Goal: Transaction & Acquisition: Register for event/course

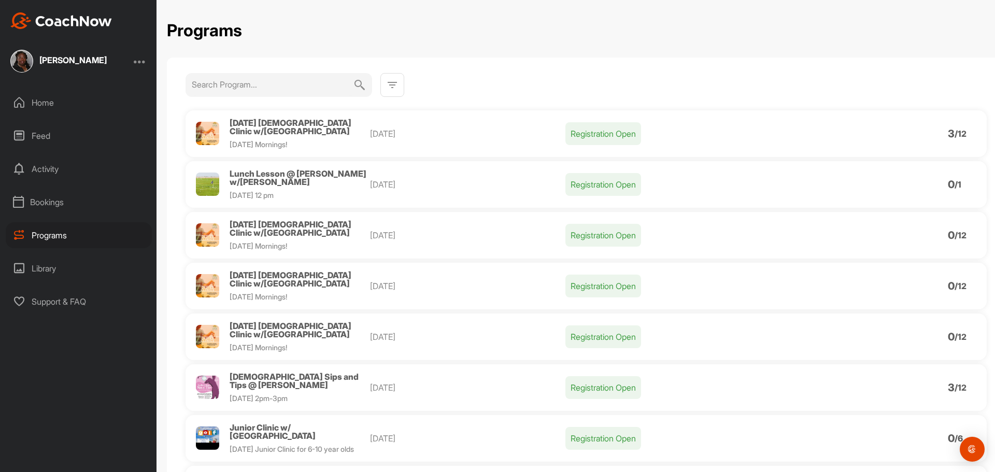
click at [256, 168] on span "Lunch Lesson @ Sifford w/Kerry Snyder" at bounding box center [298, 177] width 137 height 19
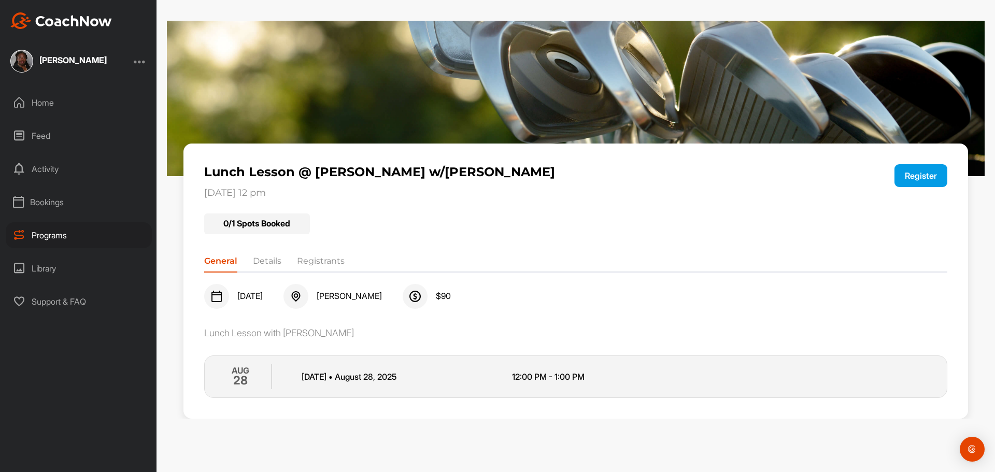
click at [265, 261] on li "Details" at bounding box center [267, 263] width 29 height 17
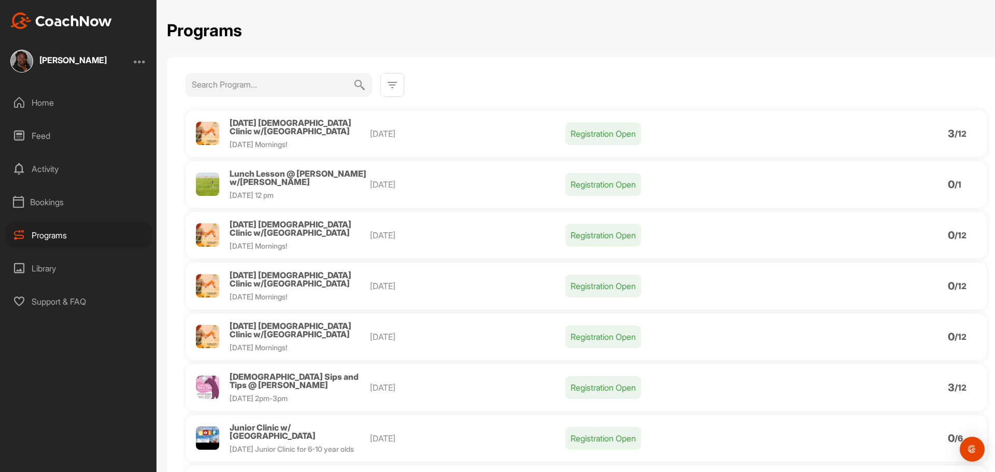
click at [278, 270] on span "[DATE] [DEMOGRAPHIC_DATA] Clinic w/[GEOGRAPHIC_DATA]" at bounding box center [291, 279] width 122 height 19
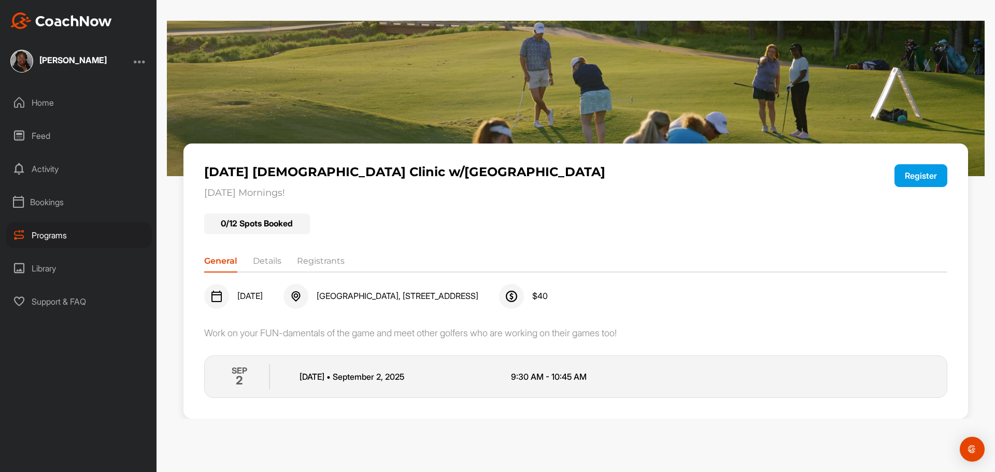
click at [918, 175] on button "Register" at bounding box center [921, 175] width 53 height 23
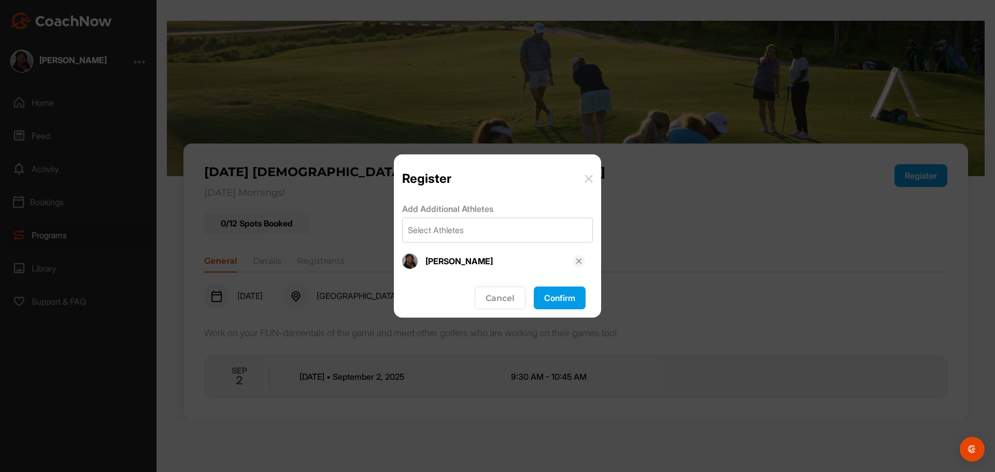
click at [571, 300] on button "Confirm" at bounding box center [560, 298] width 52 height 23
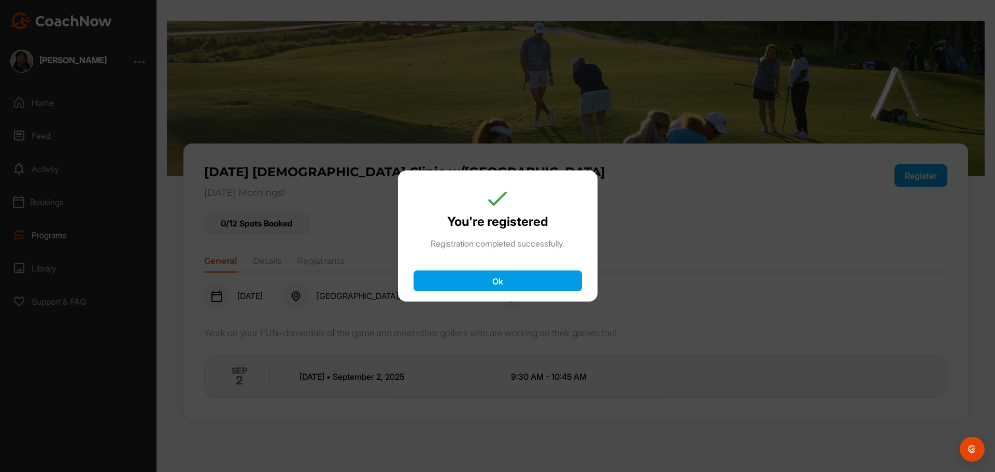
click at [505, 278] on button "Ok" at bounding box center [498, 281] width 168 height 21
